Goal: Transaction & Acquisition: Purchase product/service

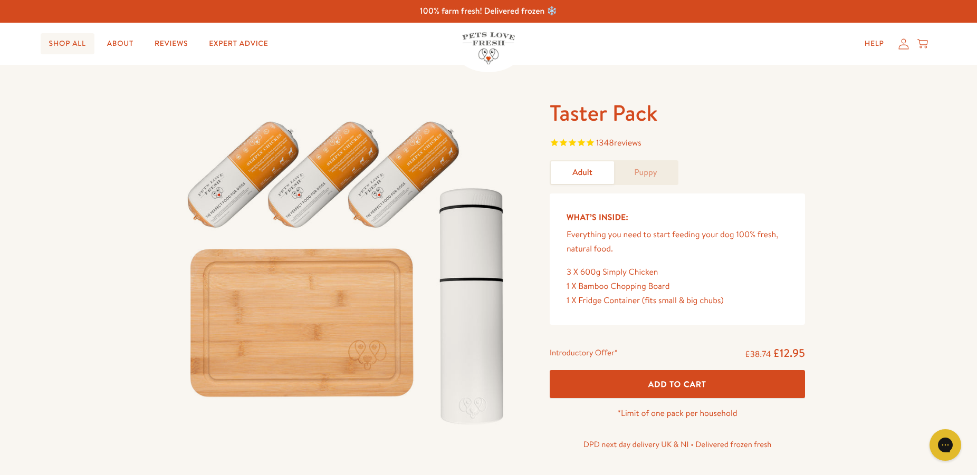
click at [80, 43] on link "Shop All" at bounding box center [68, 43] width 54 height 21
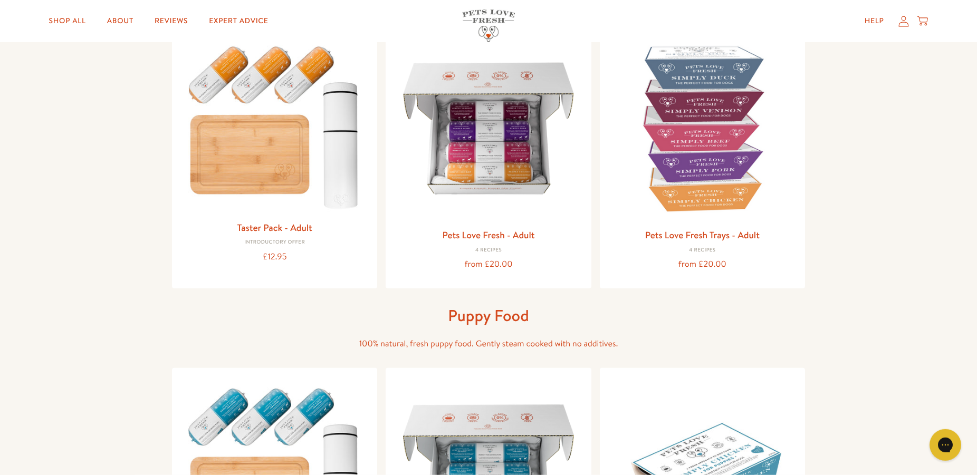
scroll to position [133, 0]
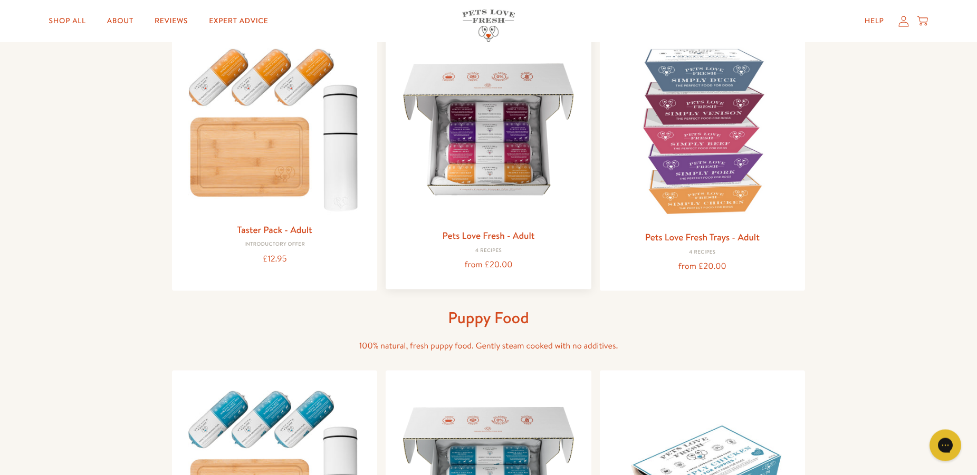
click at [483, 189] on img at bounding box center [488, 129] width 188 height 188
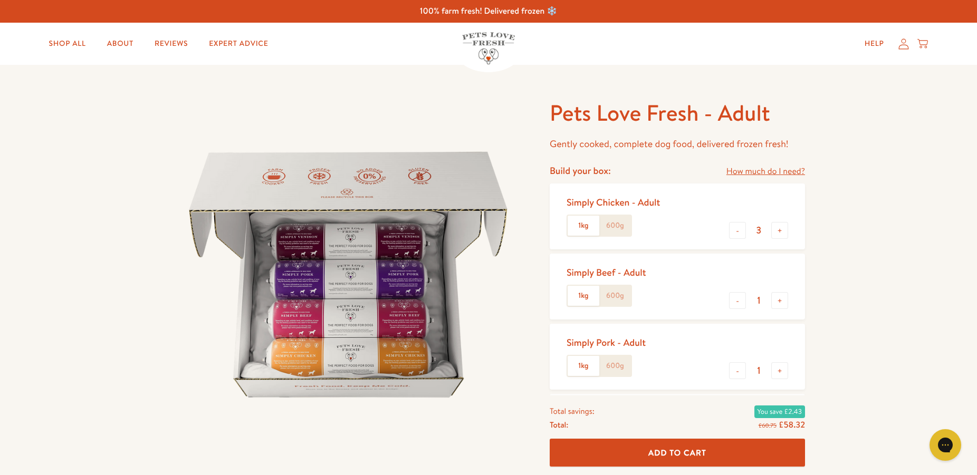
click at [615, 224] on label "600g" at bounding box center [615, 226] width 32 height 20
click at [0, 0] on input "600g" at bounding box center [0, 0] width 0 height 0
click at [778, 231] on button "+" at bounding box center [779, 230] width 17 height 17
type input "5"
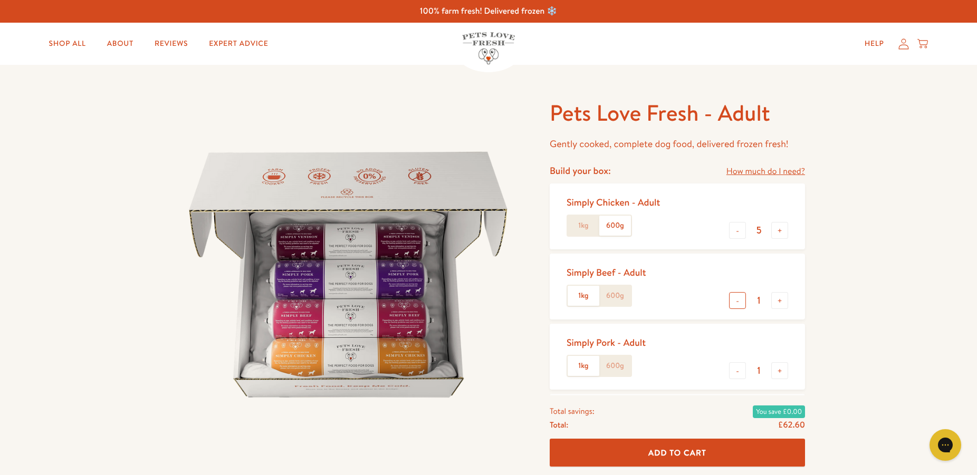
click at [736, 301] on button "-" at bounding box center [737, 300] width 17 height 17
type input "0"
click at [737, 372] on button "-" at bounding box center [737, 370] width 17 height 17
type input "0"
click at [778, 229] on button "+" at bounding box center [779, 230] width 17 height 17
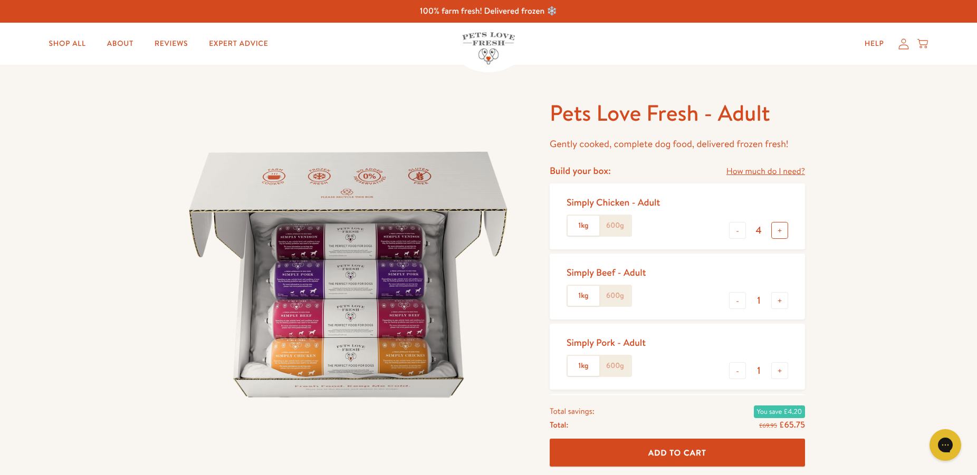
click at [778, 229] on button "+" at bounding box center [779, 230] width 17 height 17
type input "5"
click at [739, 302] on button "-" at bounding box center [737, 300] width 17 height 17
type input "0"
click at [738, 370] on button "-" at bounding box center [737, 370] width 17 height 17
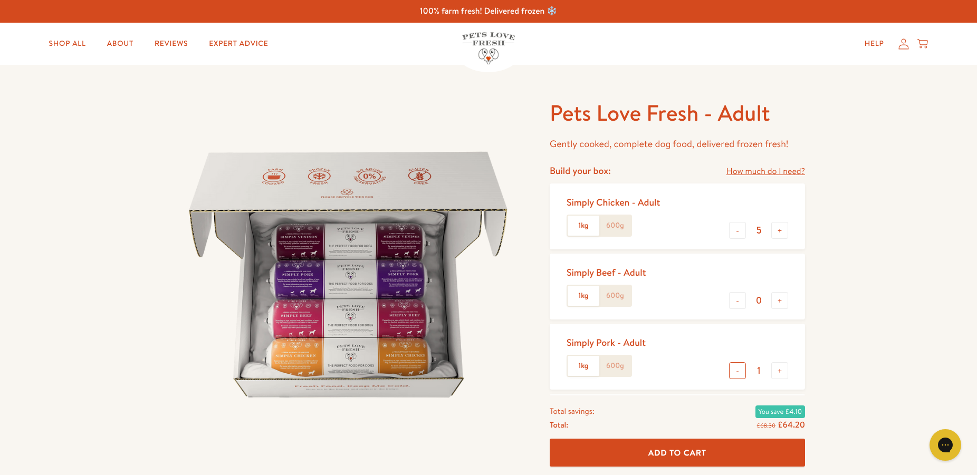
type input "0"
